Goal: Check status

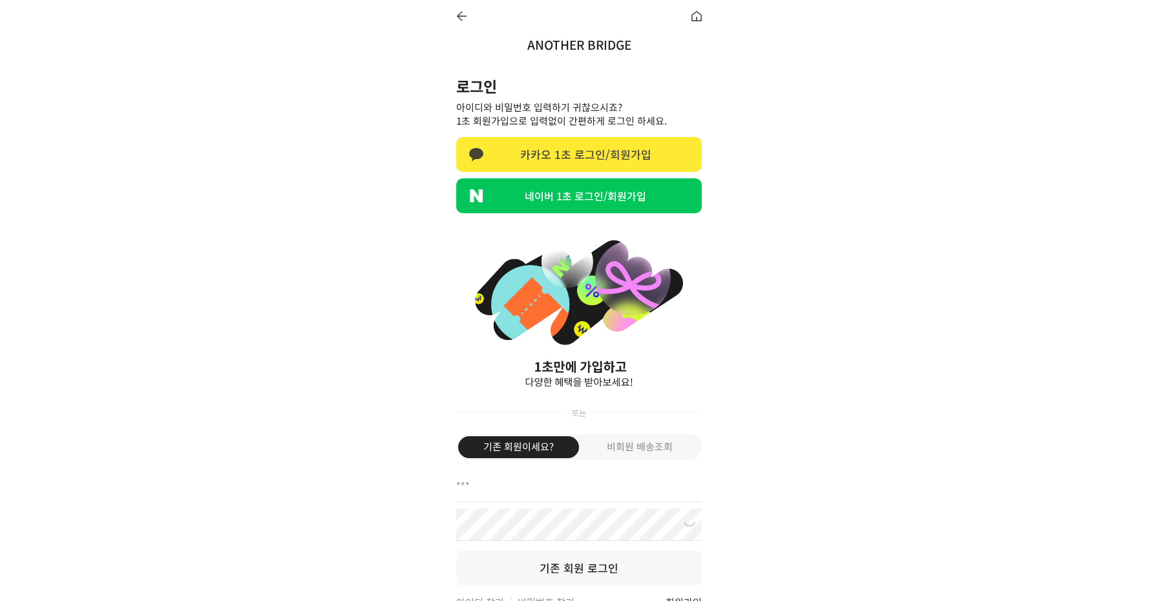
click at [581, 159] on link "카카오 1초 로그인/회원가입" at bounding box center [578, 154] width 245 height 35
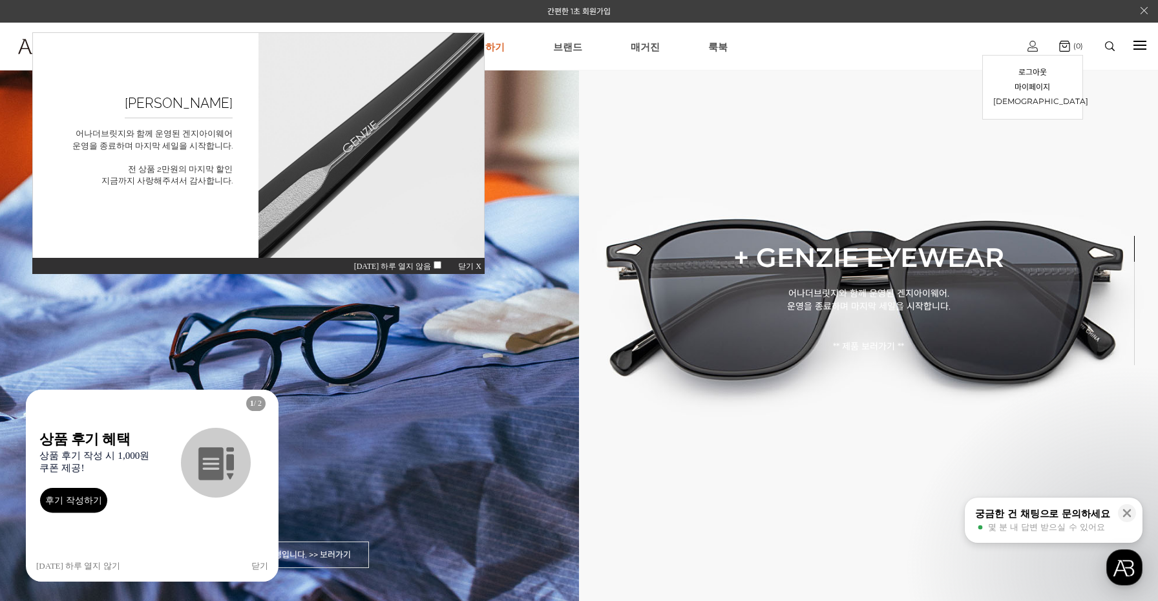
click at [1032, 45] on img at bounding box center [1032, 46] width 10 height 11
click at [1032, 96] on link "[DEMOGRAPHIC_DATA]" at bounding box center [1032, 101] width 79 height 15
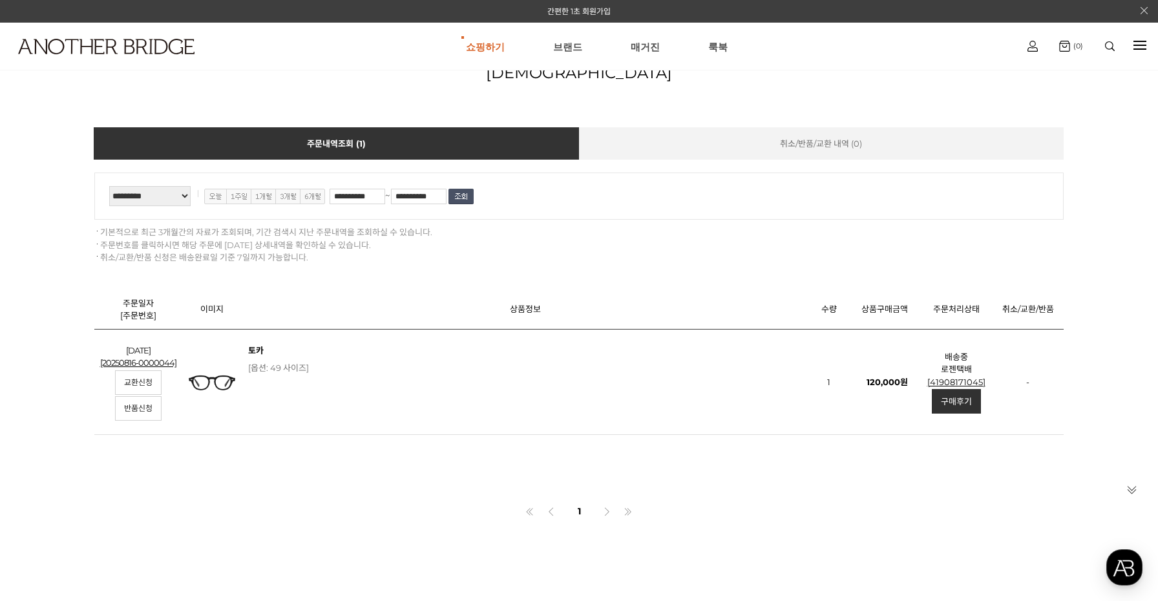
scroll to position [81, 0]
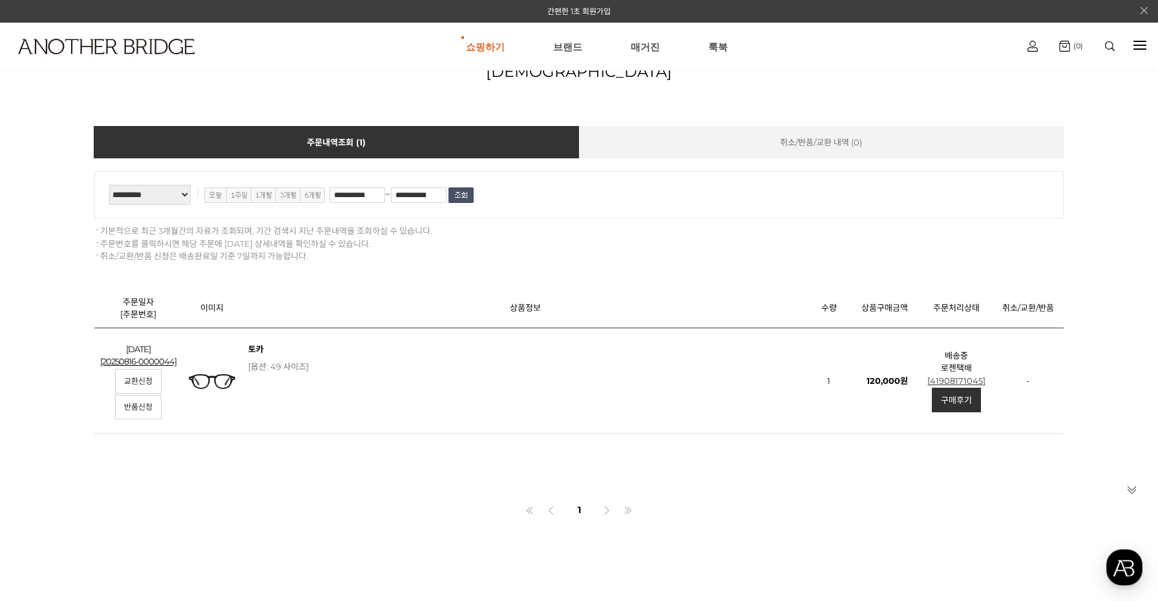
click at [945, 382] on link "[41908171045]" at bounding box center [956, 380] width 58 height 10
click at [1009, 382] on p "-" at bounding box center [1028, 381] width 72 height 13
click at [987, 374] on p "로젠택배" at bounding box center [956, 368] width 72 height 13
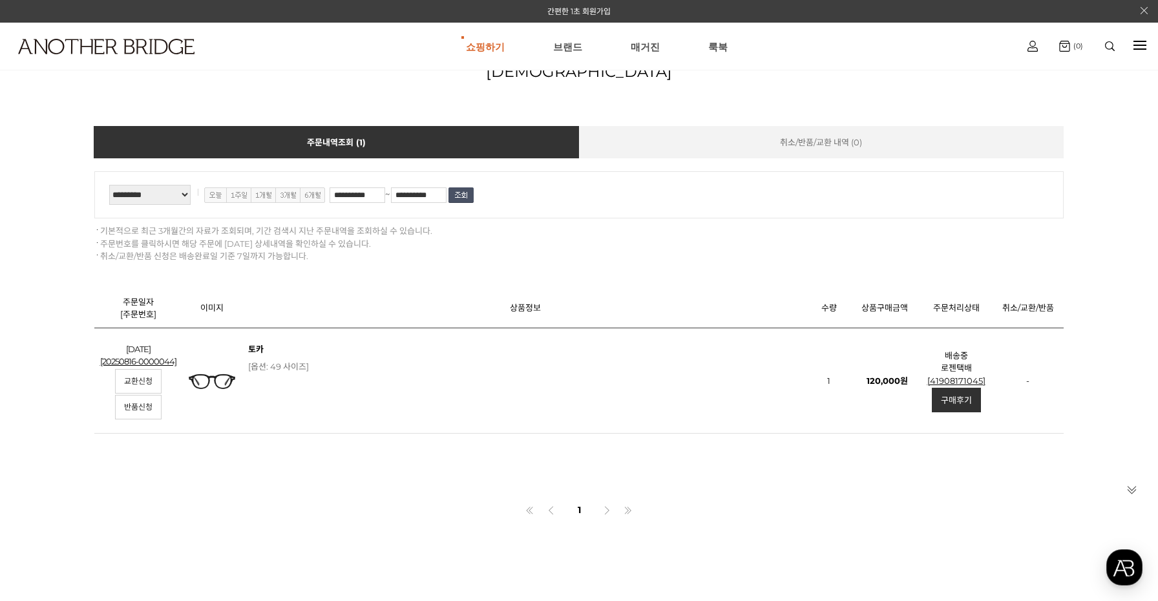
click at [987, 374] on p "로젠택배" at bounding box center [956, 368] width 72 height 13
click at [960, 375] on p "로젠택배" at bounding box center [956, 368] width 72 height 13
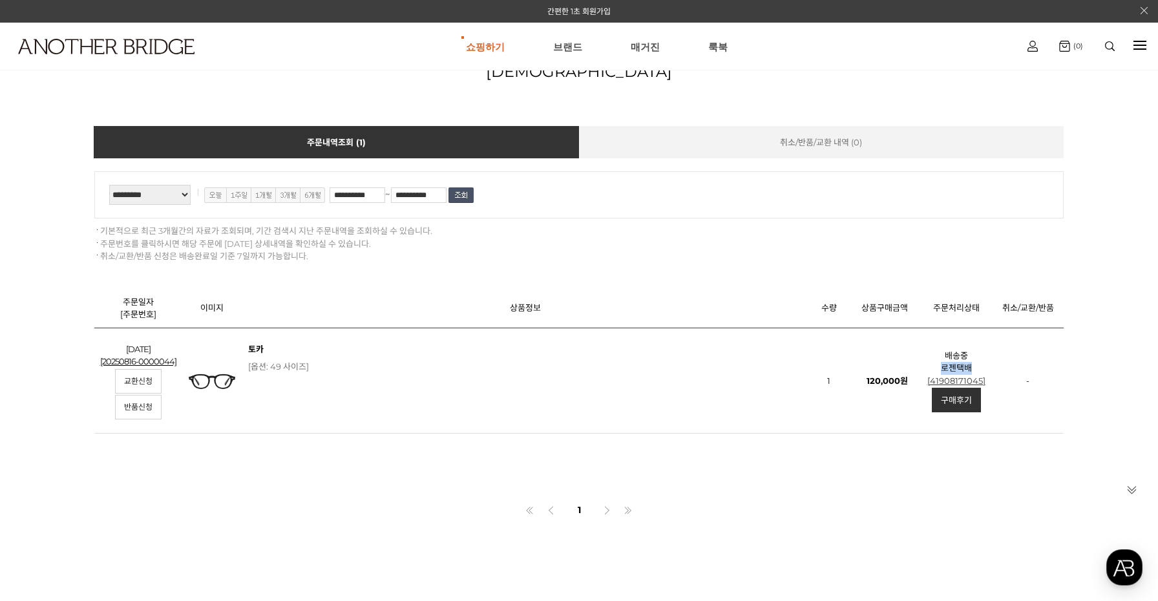
click at [930, 381] on link "[41908171045]" at bounding box center [956, 380] width 58 height 10
